Goal: Transaction & Acquisition: Book appointment/travel/reservation

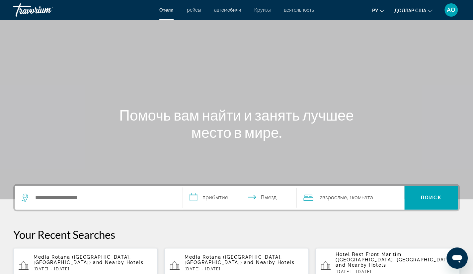
click at [74, 257] on p "Media Rotana ([GEOGRAPHIC_DATA], [GEOGRAPHIC_DATA]) and Nearby Hotels" at bounding box center [93, 259] width 119 height 11
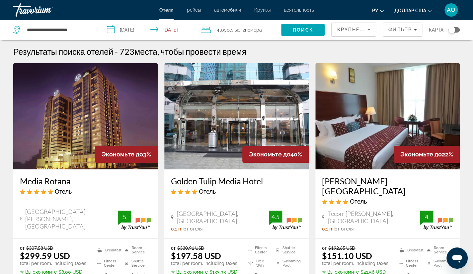
click at [240, 27] on span "4 Взрослый Взрослые" at bounding box center [229, 29] width 24 height 9
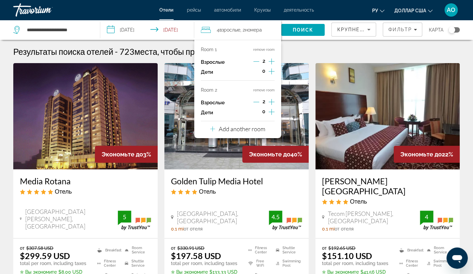
click at [268, 90] on button "remove room" at bounding box center [263, 90] width 21 height 4
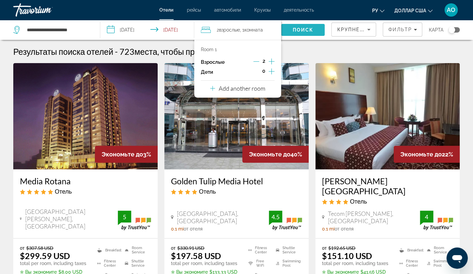
click at [301, 33] on span "Search" at bounding box center [302, 30] width 43 height 16
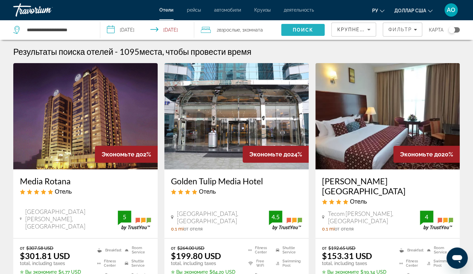
click at [301, 31] on span "Поиск" at bounding box center [303, 29] width 21 height 5
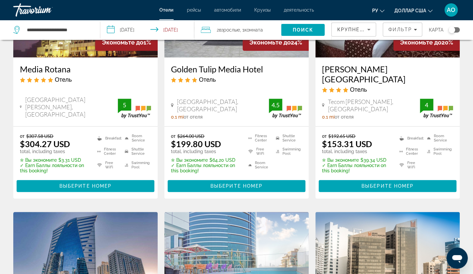
scroll to position [120, 0]
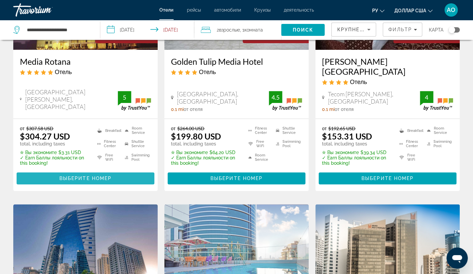
click at [98, 176] on span "Выберите номер" at bounding box center [85, 178] width 52 height 5
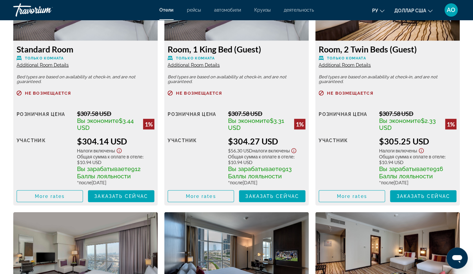
scroll to position [982, 0]
click at [105, 194] on span "Заказать сейчас" at bounding box center [121, 196] width 54 height 5
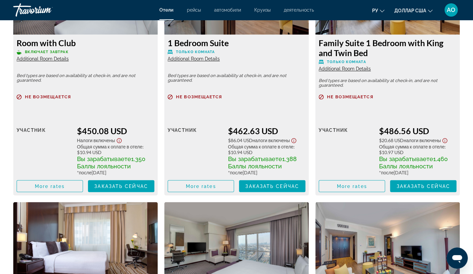
scroll to position [1985, 0]
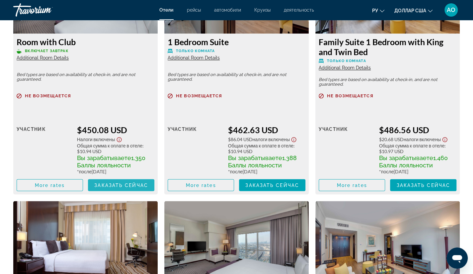
click at [114, 186] on span "Заказать сейчас" at bounding box center [121, 184] width 54 height 5
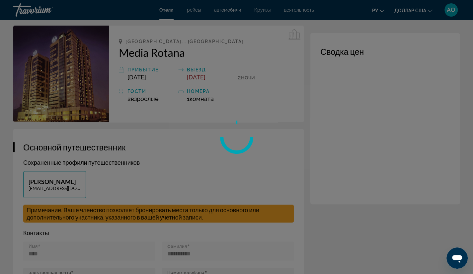
scroll to position [25, 0]
